Goal: Navigation & Orientation: Find specific page/section

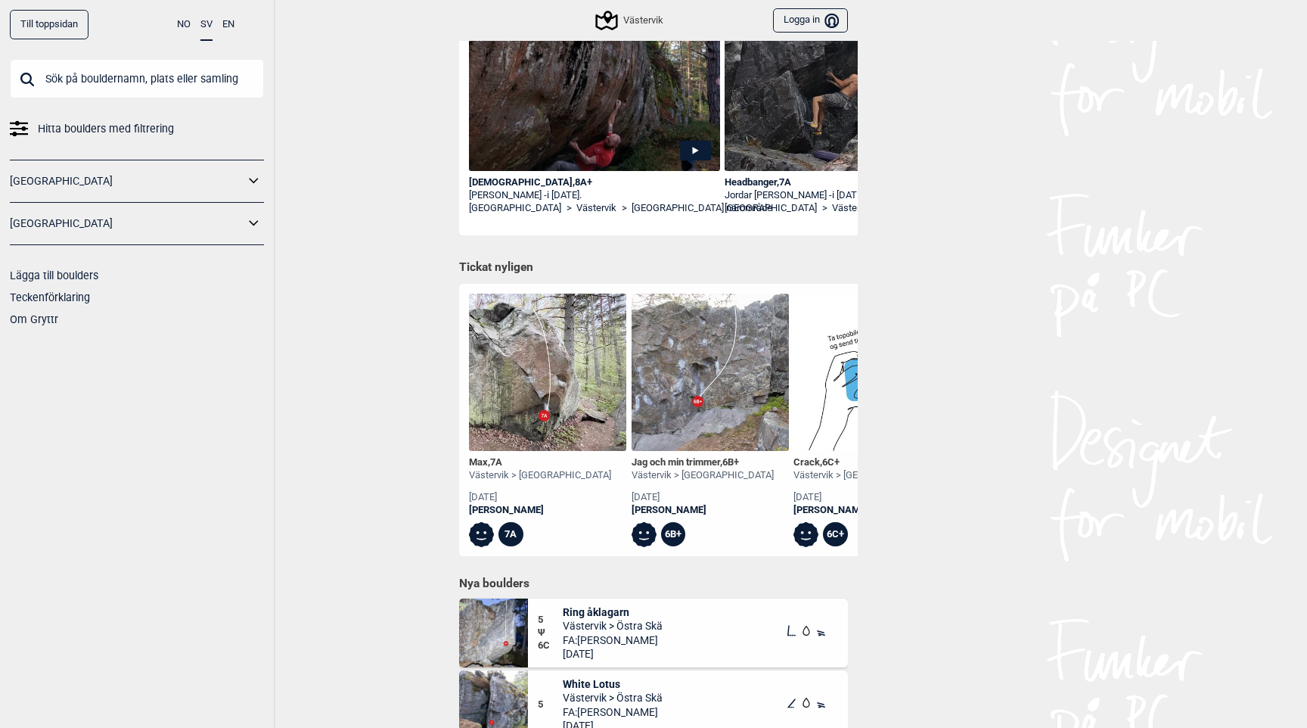
scroll to position [320, 0]
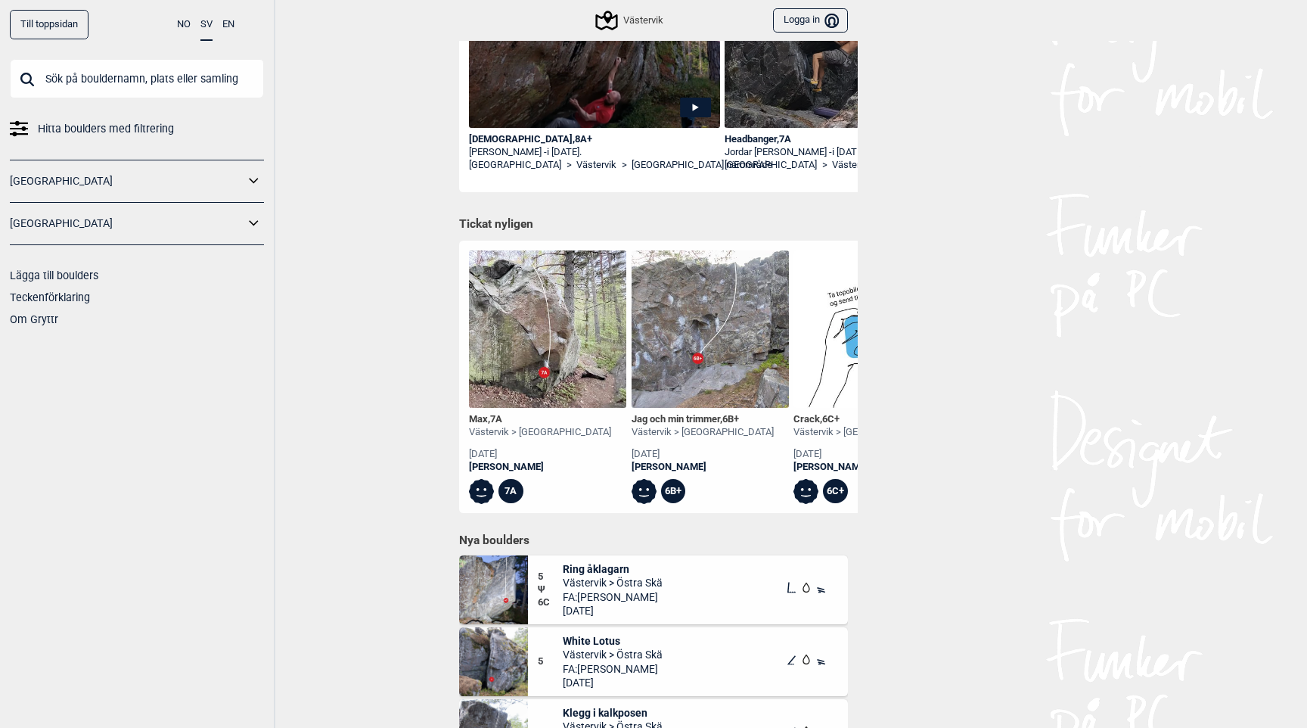
click at [508, 356] on img at bounding box center [547, 328] width 157 height 157
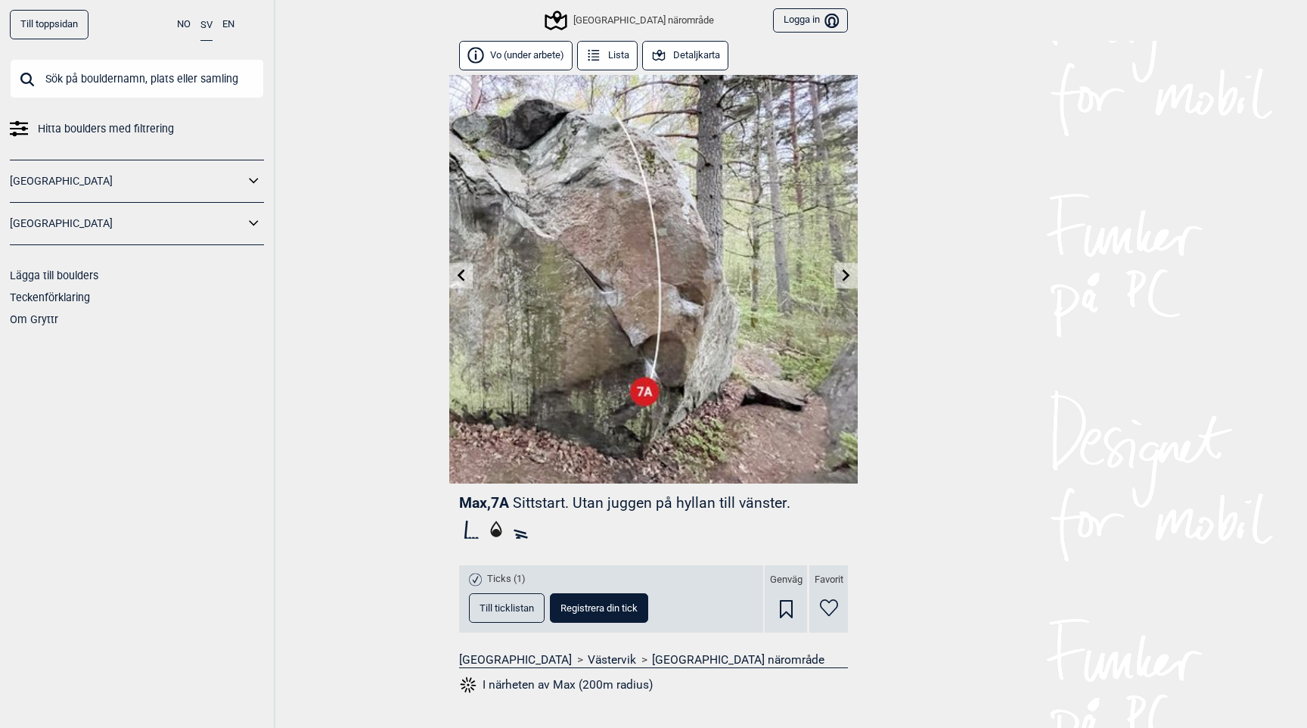
click at [514, 45] on button "Vo (under arbete)" at bounding box center [515, 56] width 113 height 30
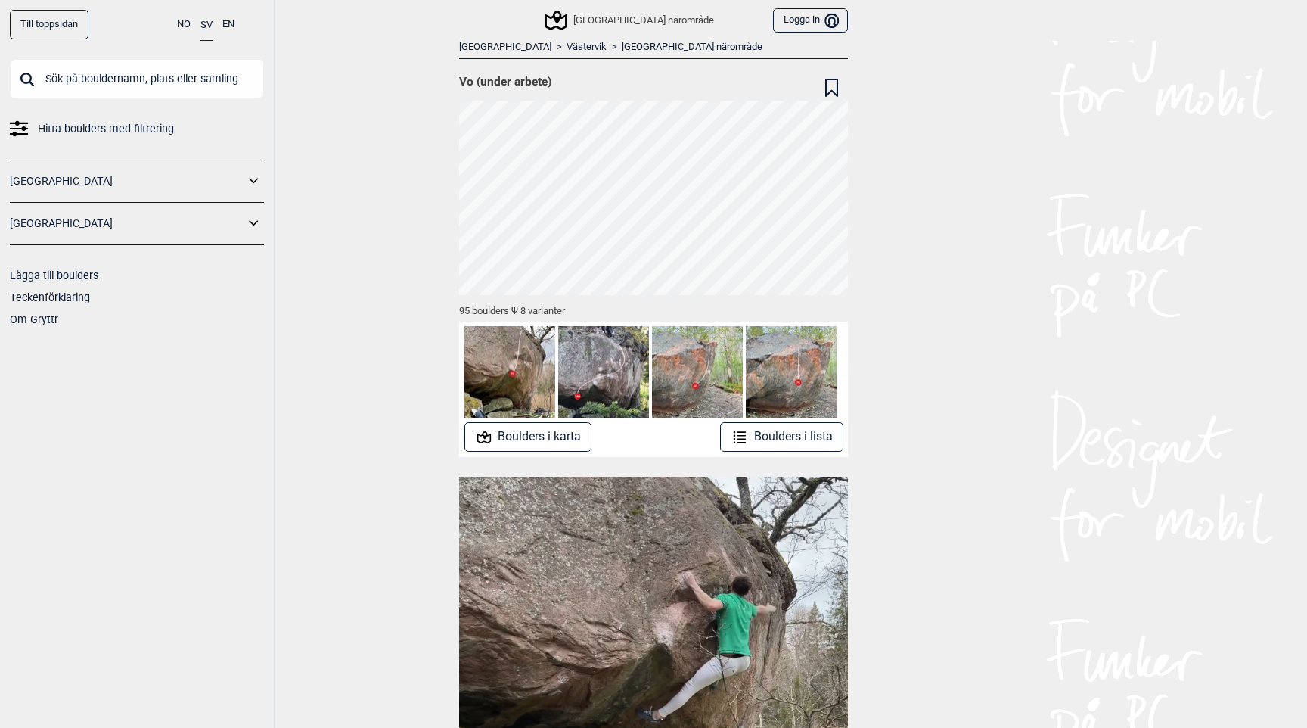
click at [609, 362] on img at bounding box center [603, 371] width 91 height 91
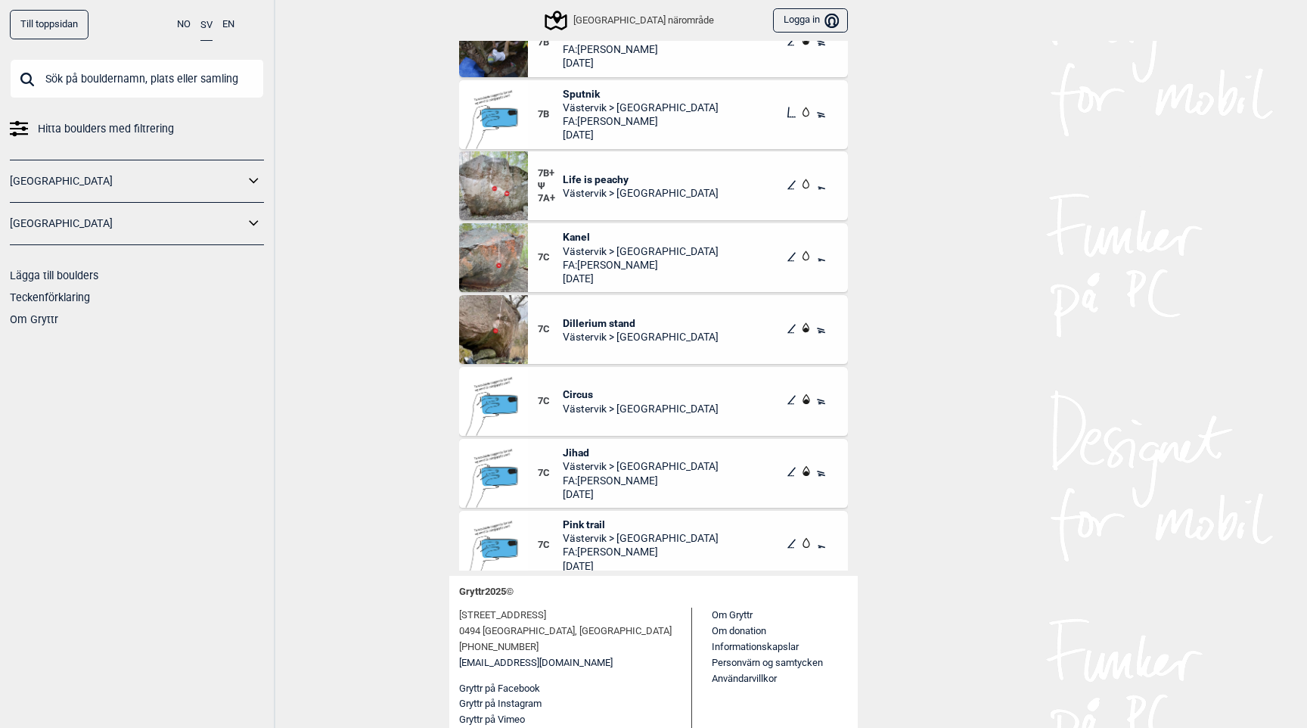
scroll to position [5541, 0]
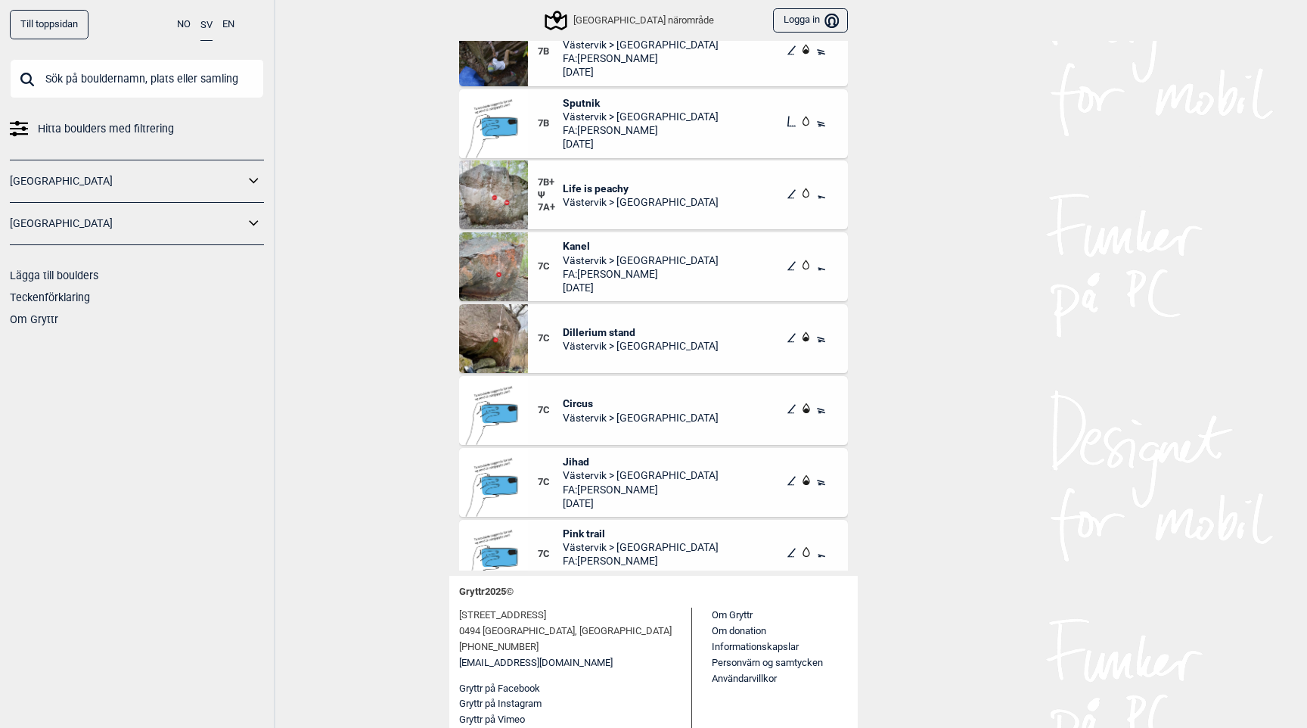
click at [618, 335] on span "Dillerium stand" at bounding box center [641, 332] width 156 height 14
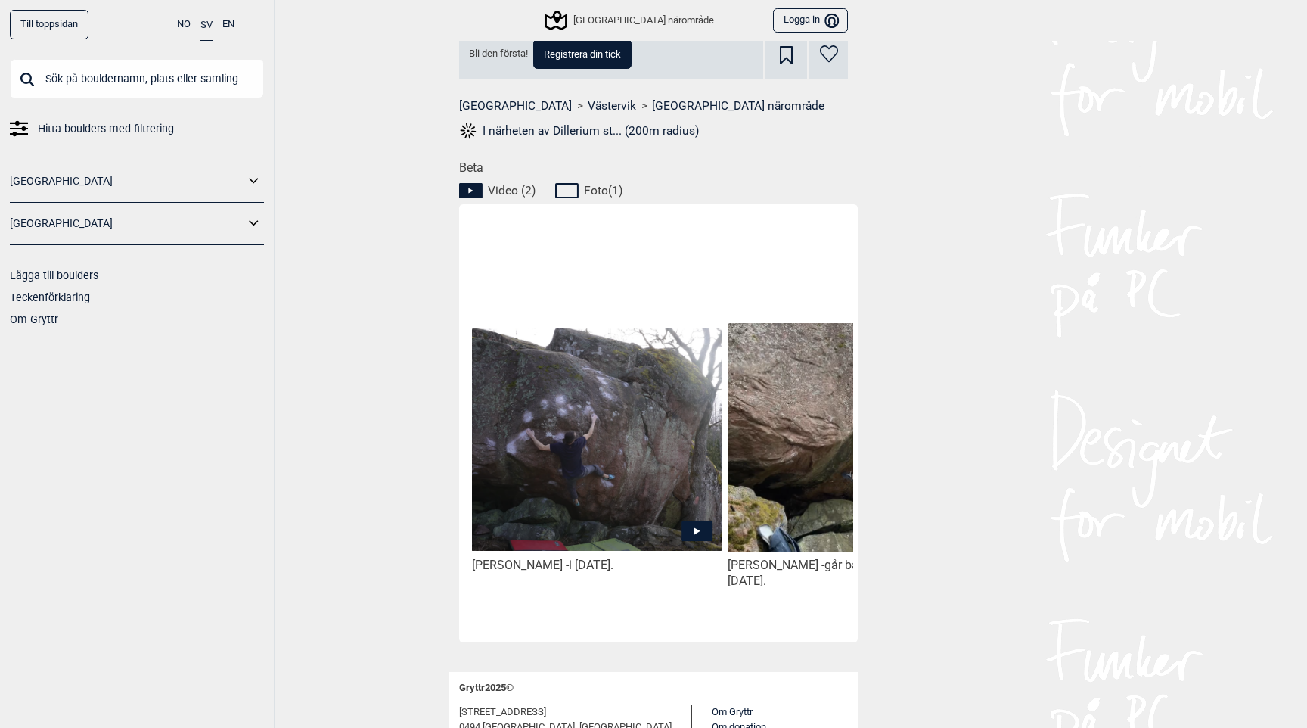
click at [572, 486] on img at bounding box center [597, 439] width 250 height 223
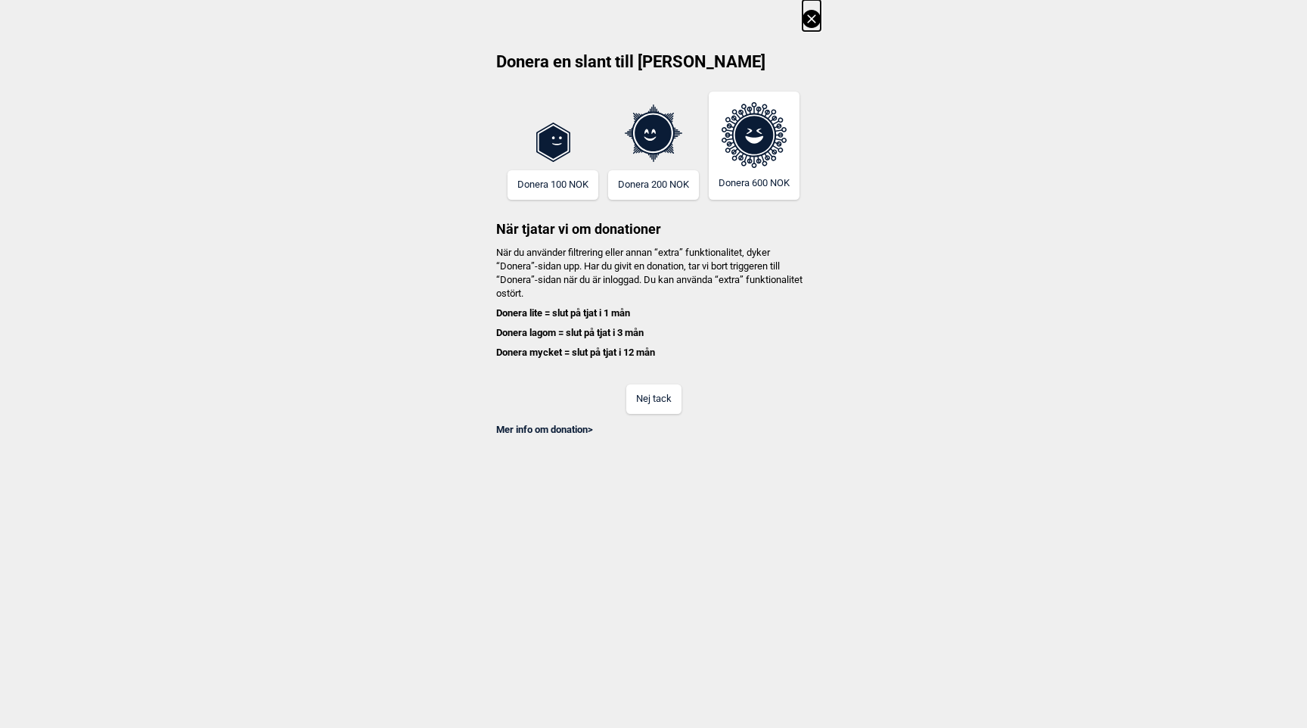
click at [545, 250] on h4 "När du använder filtrering eller annan “extra” funktionalitet, dyker “Donera”-s…" at bounding box center [653, 303] width 334 height 114
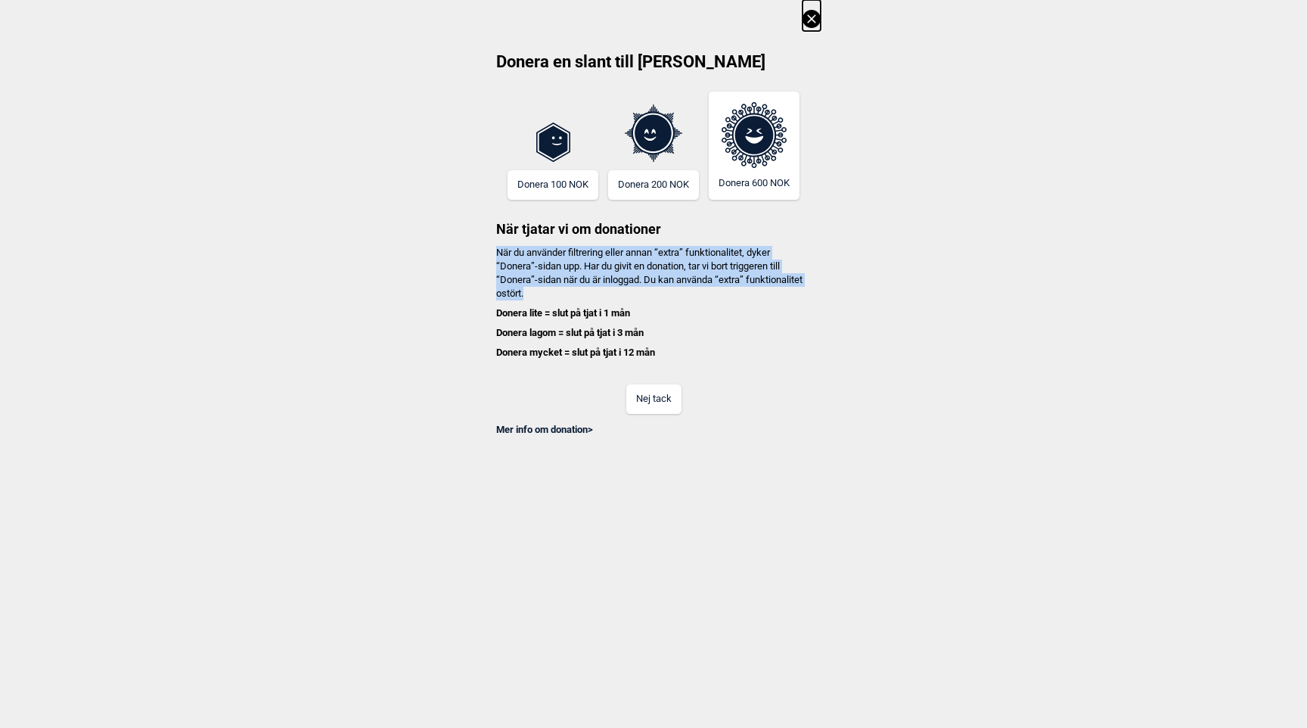
drag, startPoint x: 545, startPoint y: 250, endPoint x: 548, endPoint y: 263, distance: 13.4
click at [548, 263] on h4 "När du använder filtrering eller annan “extra” funktionalitet, dyker “Donera”-s…" at bounding box center [653, 303] width 334 height 114
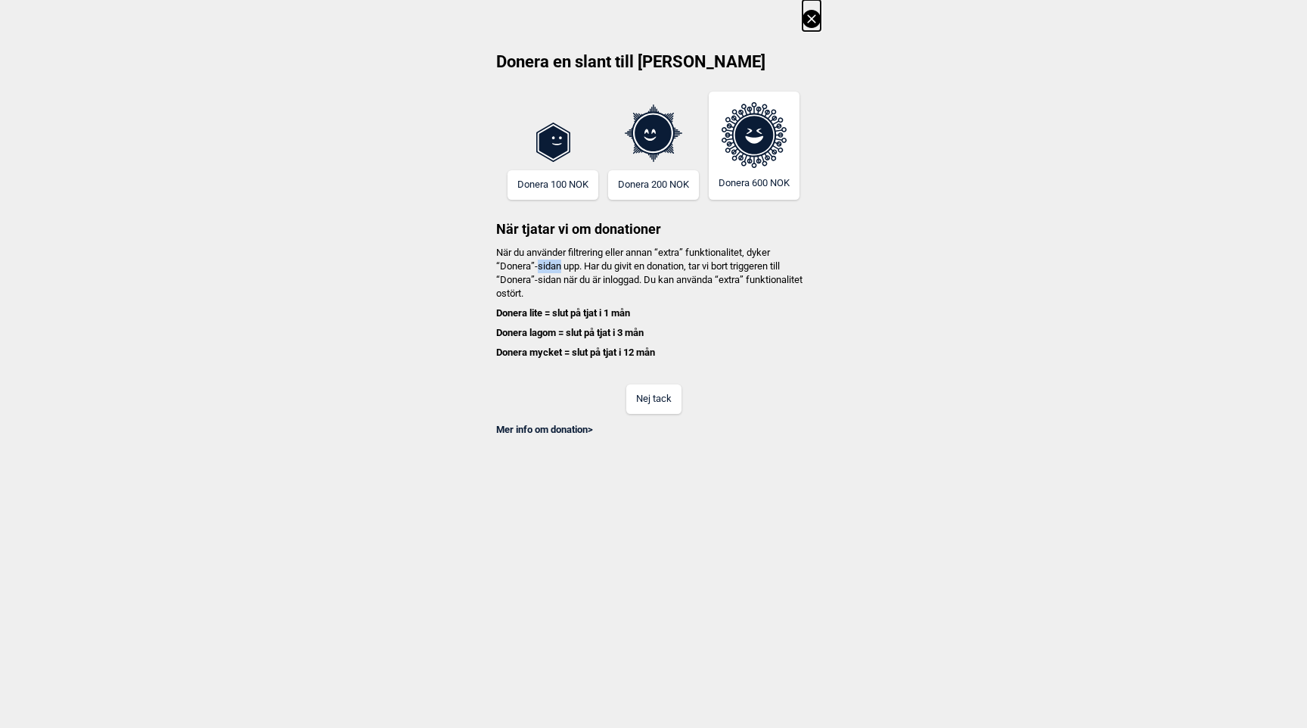
click at [548, 263] on h4 "När du använder filtrering eller annan “extra” funktionalitet, dyker “Donera”-s…" at bounding box center [653, 303] width 334 height 114
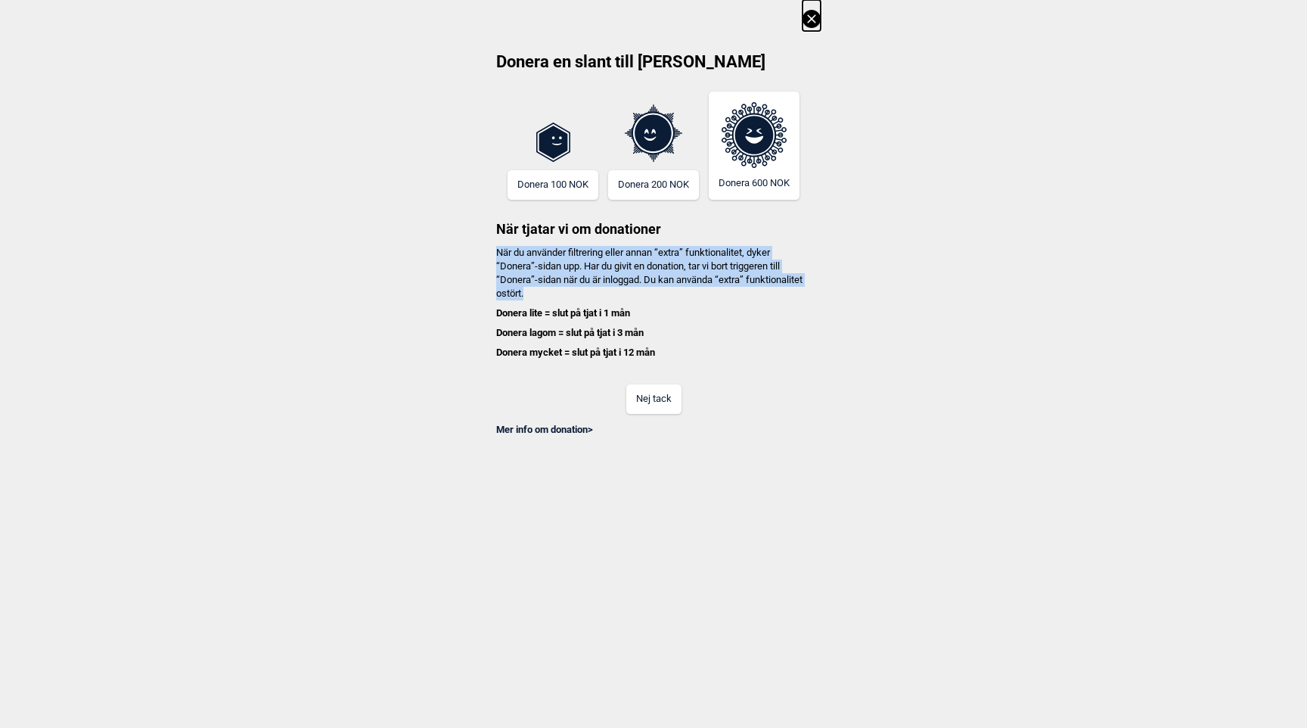
click at [548, 263] on h4 "När du använder filtrering eller annan “extra” funktionalitet, dyker “Donera”-s…" at bounding box center [653, 303] width 334 height 114
drag, startPoint x: 548, startPoint y: 263, endPoint x: 572, endPoint y: 294, distance: 38.3
click at [572, 294] on h4 "När du använder filtrering eller annan “extra” funktionalitet, dyker “Donera”-s…" at bounding box center [653, 303] width 334 height 114
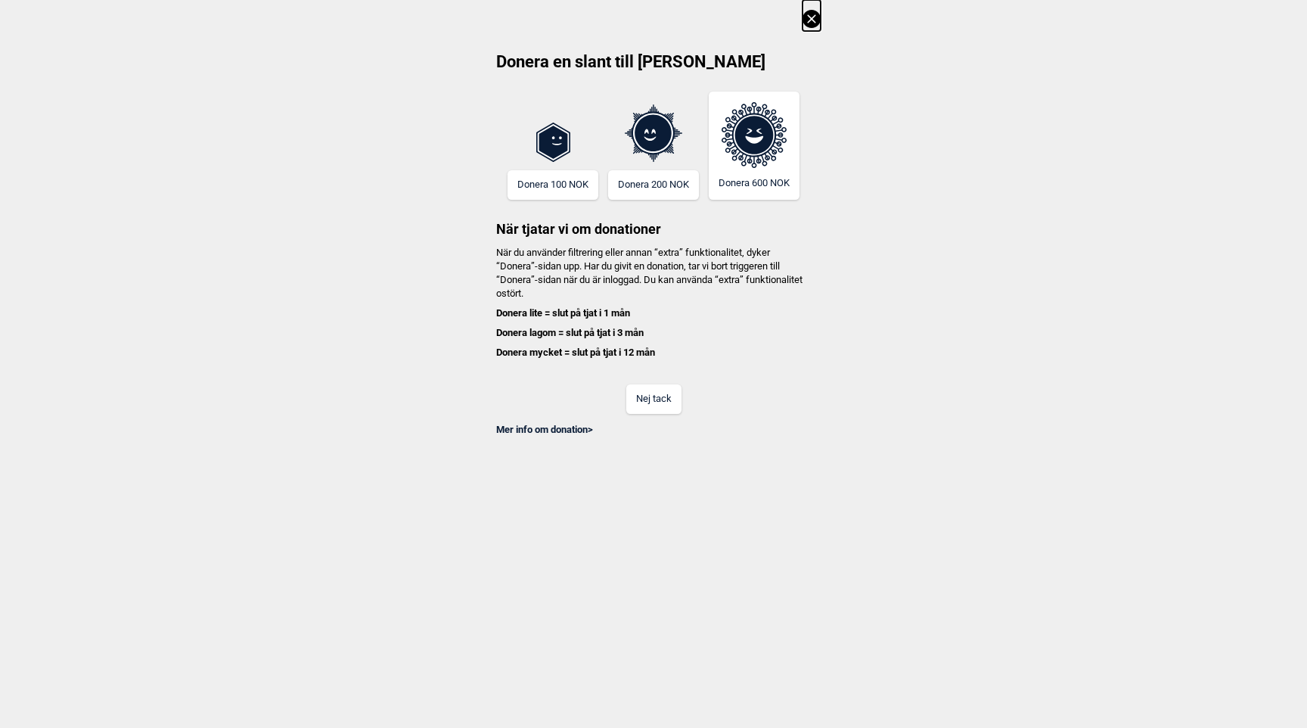
click at [654, 392] on button "Nej tack" at bounding box center [653, 399] width 55 height 30
